Goal: Task Accomplishment & Management: Manage account settings

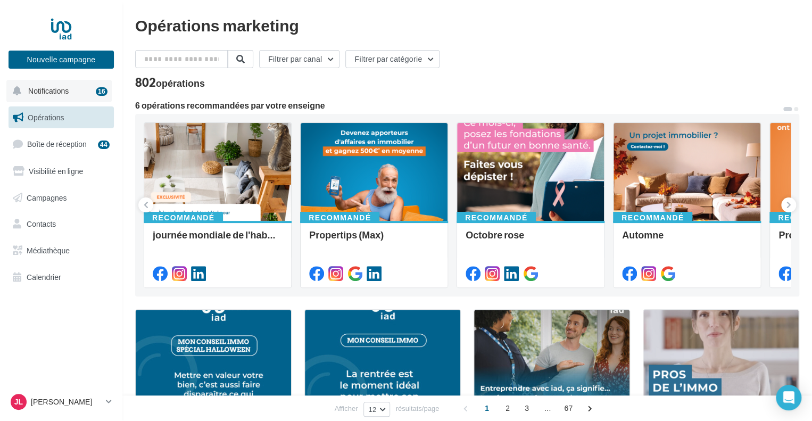
click at [48, 91] on span "Notifications" at bounding box center [48, 90] width 40 height 9
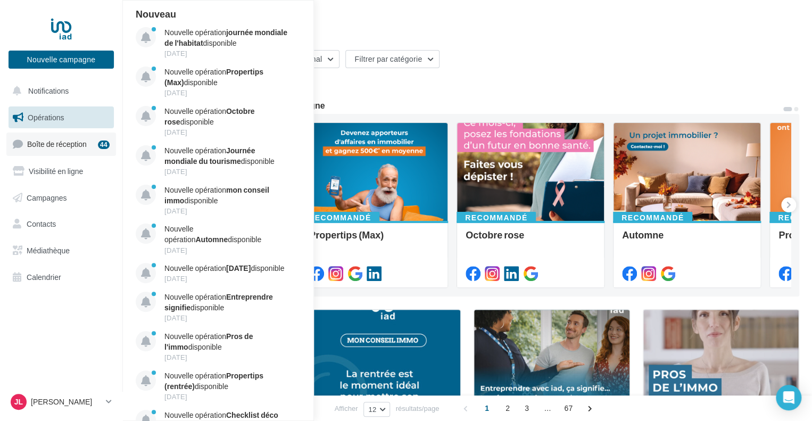
click at [47, 136] on link "Boîte de réception 44" at bounding box center [61, 143] width 110 height 23
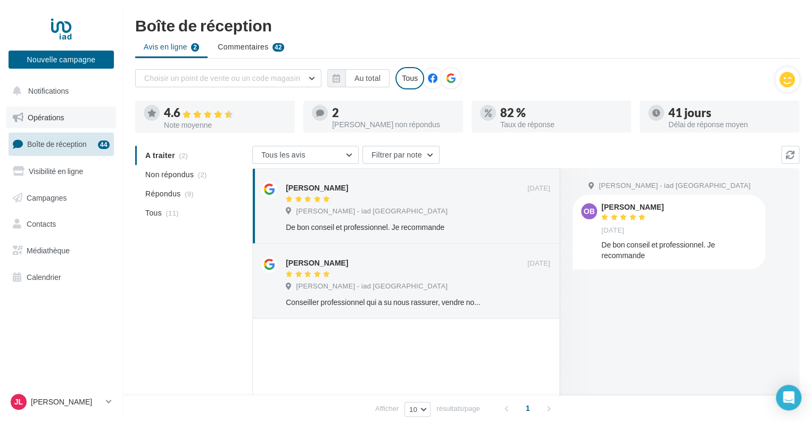
click at [53, 121] on span "Opérations" at bounding box center [46, 117] width 36 height 9
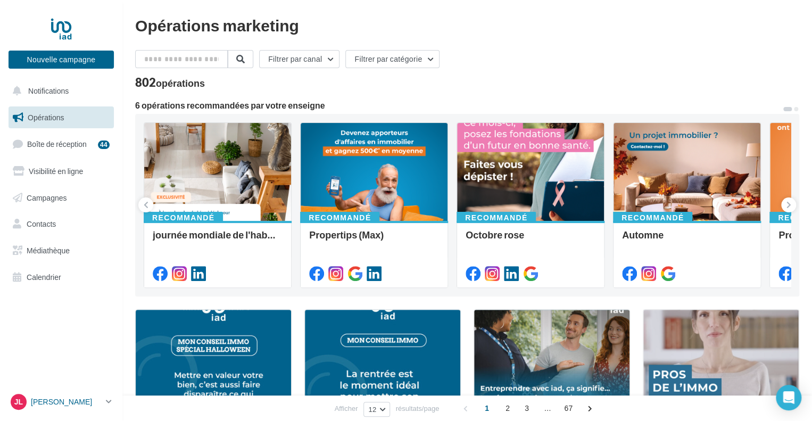
click at [62, 400] on p "[PERSON_NAME]" at bounding box center [66, 401] width 71 height 11
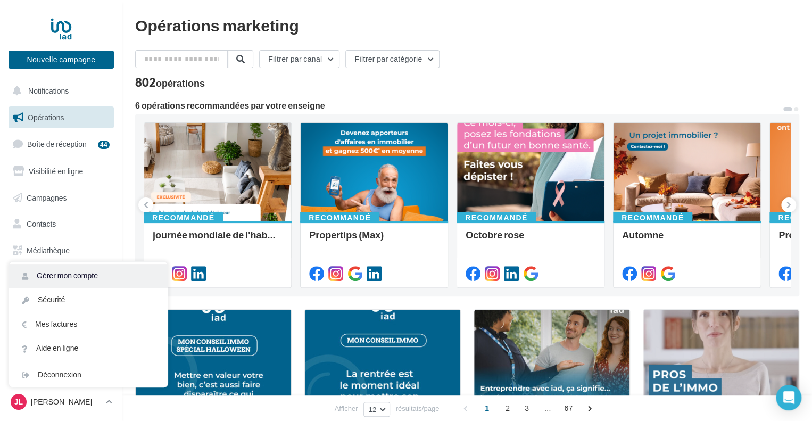
click at [86, 273] on link "Gérer mon compte" at bounding box center [88, 276] width 159 height 24
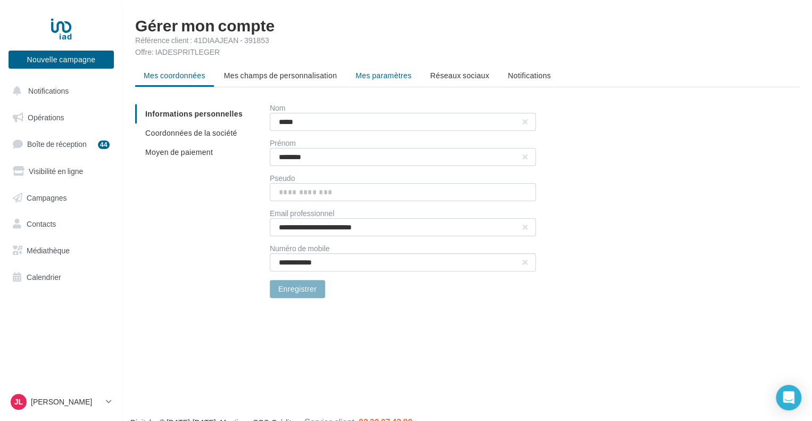
click at [387, 76] on span "Mes paramètres" at bounding box center [383, 75] width 56 height 9
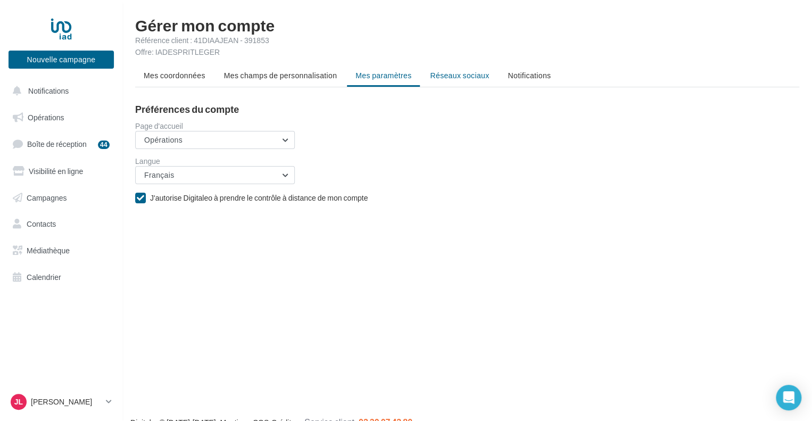
click at [431, 78] on span "Réseaux sociaux" at bounding box center [459, 75] width 59 height 9
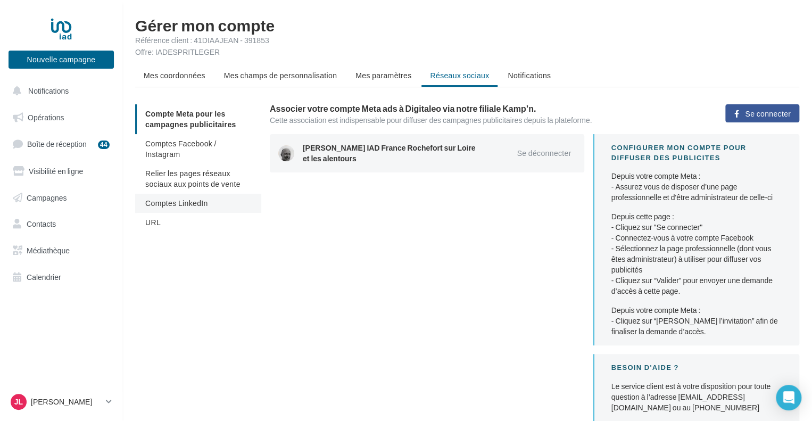
click at [185, 198] on span "Comptes LinkedIn" at bounding box center [176, 202] width 63 height 9
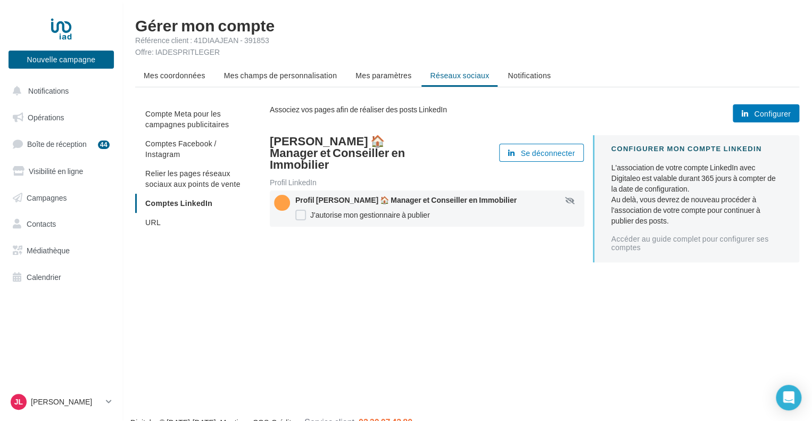
click at [750, 108] on button "Configurer" at bounding box center [766, 113] width 67 height 18
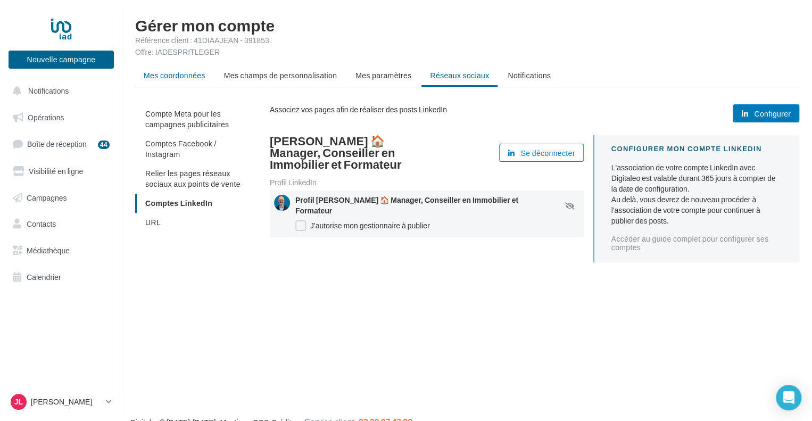
click at [185, 71] on span "Mes coordonnées" at bounding box center [175, 75] width 62 height 9
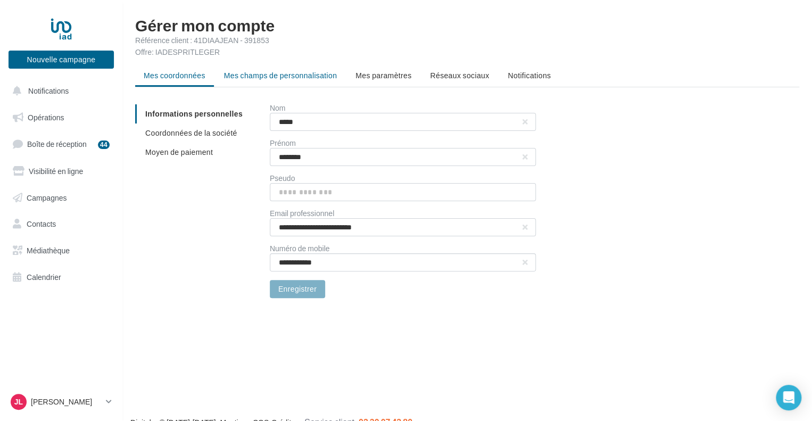
click at [253, 76] on span "Mes champs de personnalisation" at bounding box center [280, 75] width 113 height 9
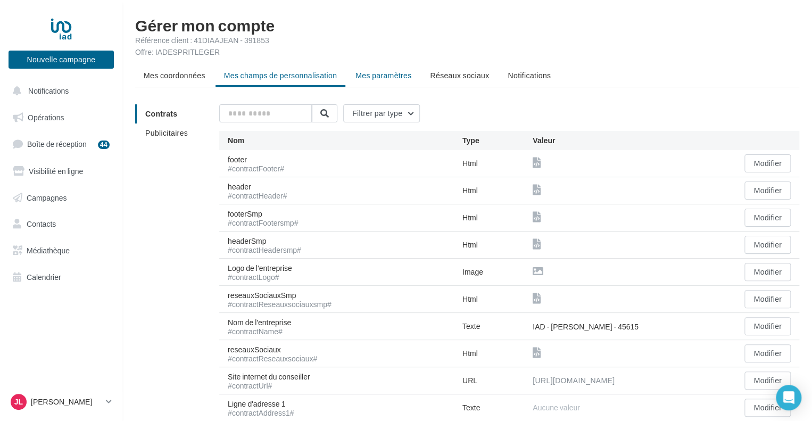
click at [380, 74] on span "Mes paramètres" at bounding box center [383, 75] width 56 height 9
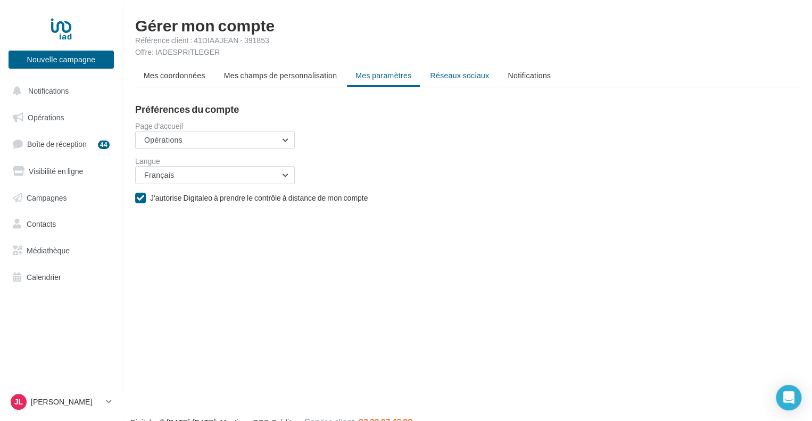
click at [441, 72] on span "Réseaux sociaux" at bounding box center [459, 75] width 59 height 9
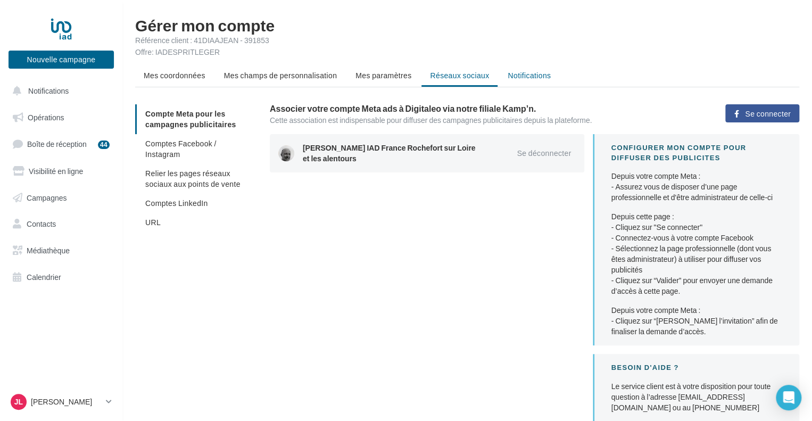
click at [522, 79] on span "Notifications" at bounding box center [529, 75] width 43 height 9
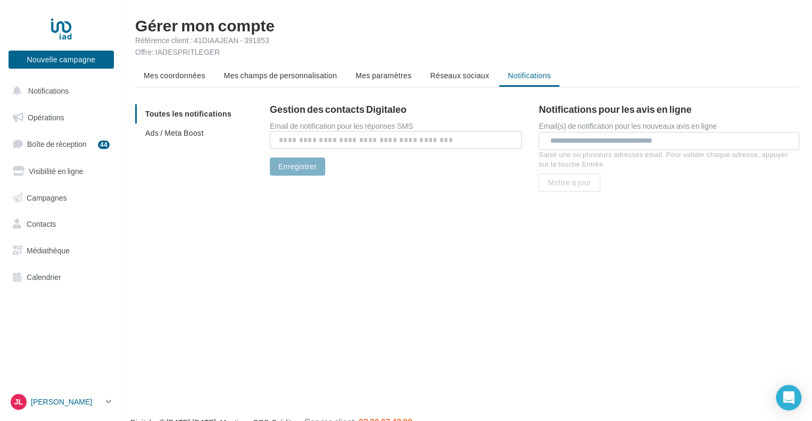
click at [107, 401] on icon at bounding box center [109, 401] width 6 height 9
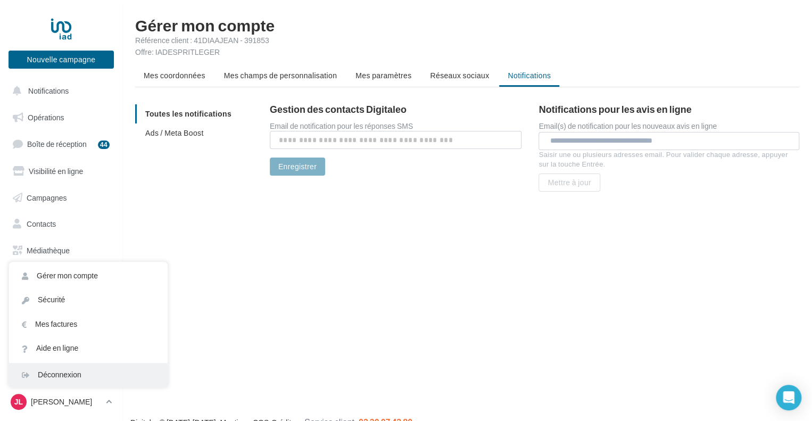
click at [90, 377] on div "Déconnexion" at bounding box center [88, 375] width 159 height 24
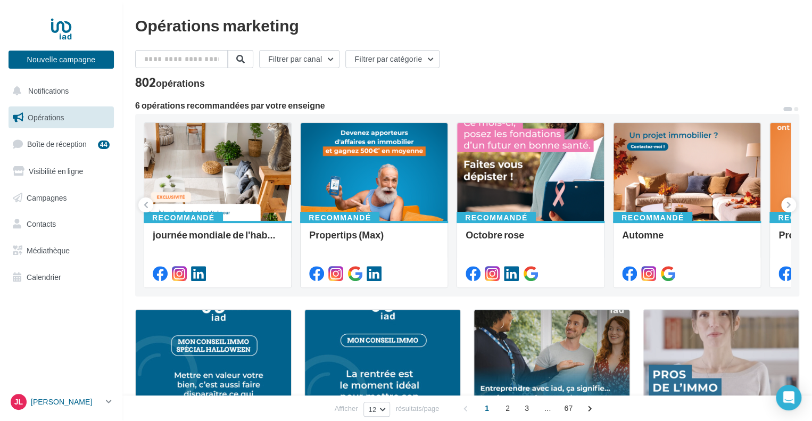
click at [106, 399] on icon at bounding box center [109, 401] width 6 height 9
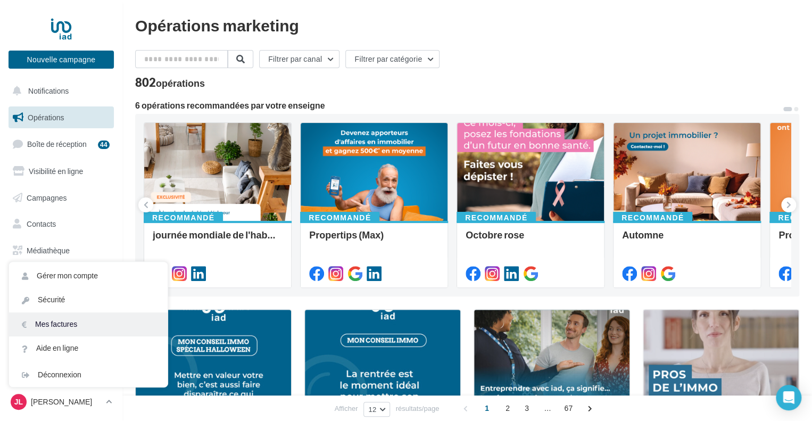
click at [55, 323] on link "Mes factures" at bounding box center [88, 324] width 159 height 24
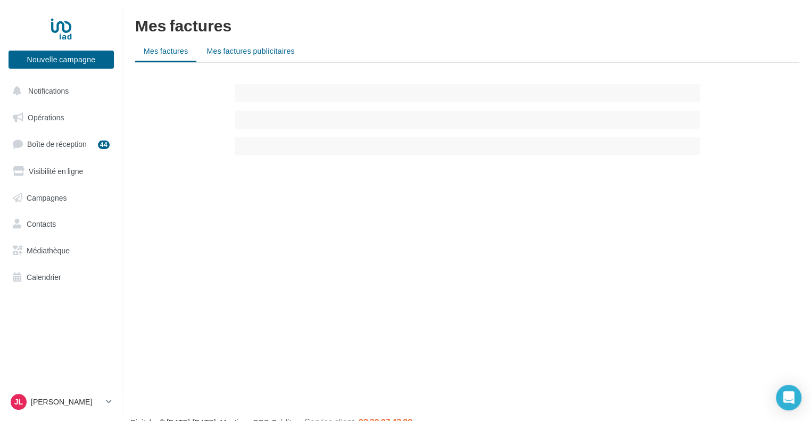
click at [252, 48] on span "Mes factures publicitaires" at bounding box center [250, 50] width 88 height 9
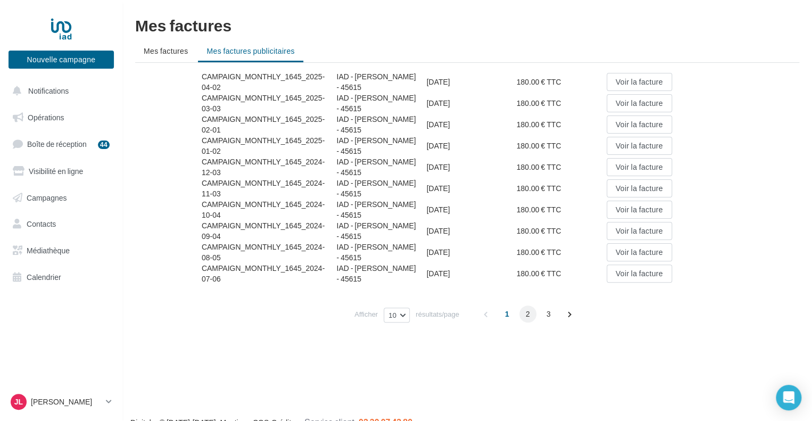
click at [526, 311] on span "2" at bounding box center [527, 313] width 17 height 17
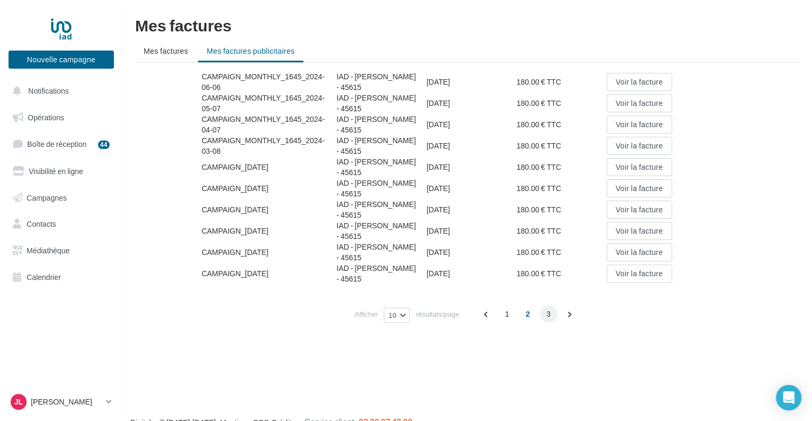
click at [549, 313] on span "3" at bounding box center [548, 313] width 17 height 17
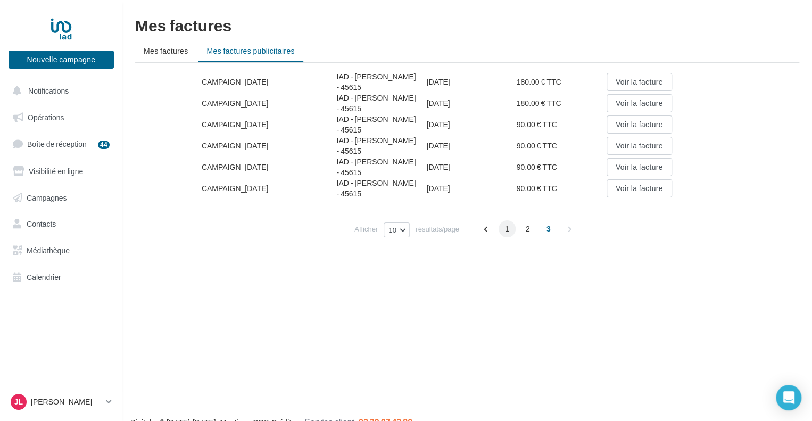
click at [507, 227] on span "1" at bounding box center [507, 228] width 17 height 17
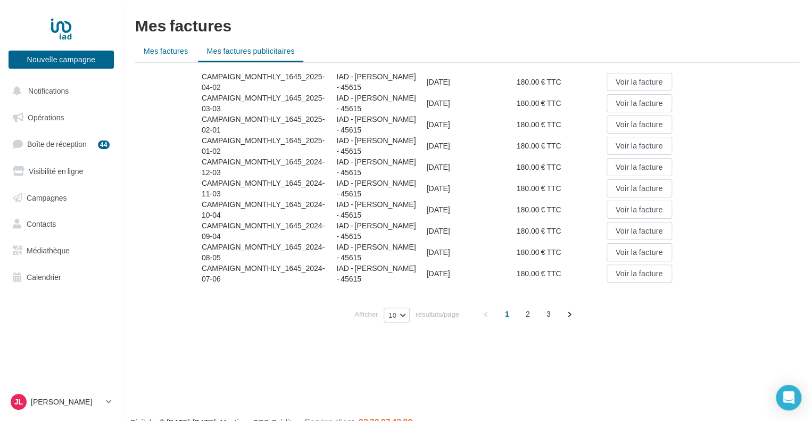
click at [159, 50] on span "Mes factures" at bounding box center [166, 50] width 44 height 9
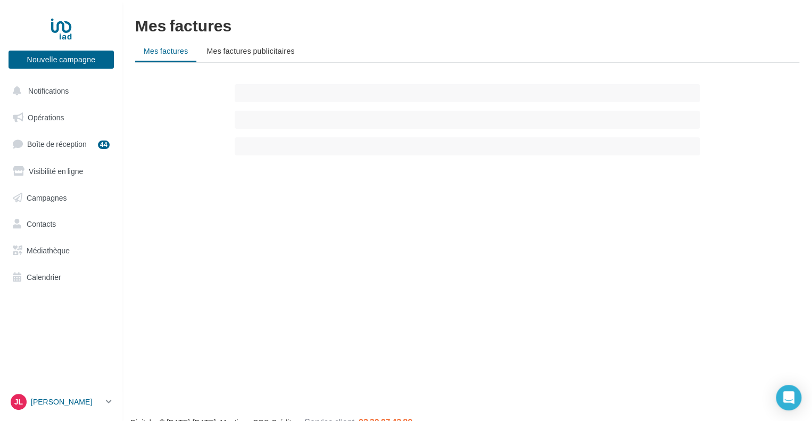
click at [108, 400] on icon at bounding box center [109, 401] width 6 height 9
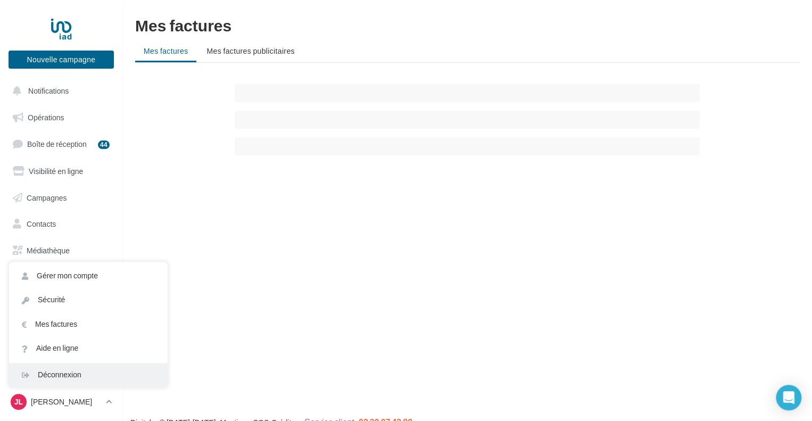
click at [55, 368] on div "Déconnexion" at bounding box center [88, 375] width 159 height 24
